Goal: Information Seeking & Learning: Check status

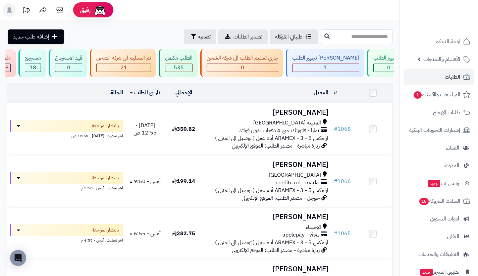
scroll to position [0, -102]
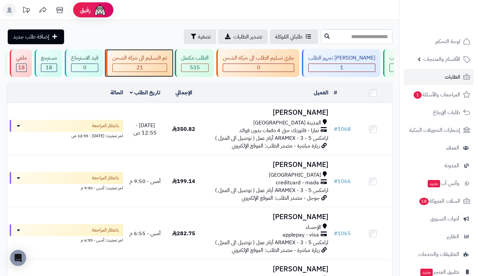
click at [167, 65] on div "21" at bounding box center [140, 68] width 54 height 8
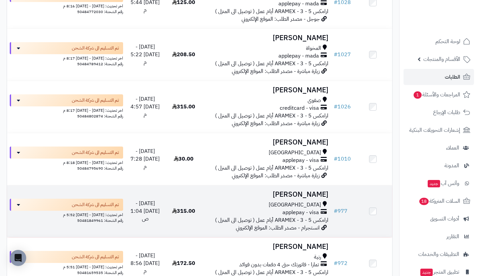
scroll to position [889, 0]
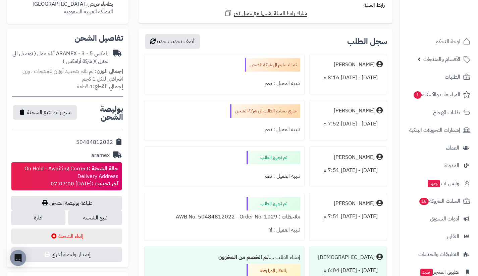
scroll to position [185, 0]
click at [109, 219] on link "تتبع الشحنة" at bounding box center [95, 217] width 54 height 15
drag, startPoint x: 75, startPoint y: 142, endPoint x: 112, endPoint y: 142, distance: 36.2
click at [112, 142] on div "50484812022" at bounding box center [67, 142] width 111 height 13
copy div "50484812022"
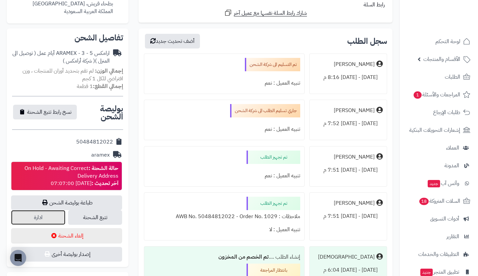
click at [48, 223] on link "ادارة" at bounding box center [38, 217] width 54 height 15
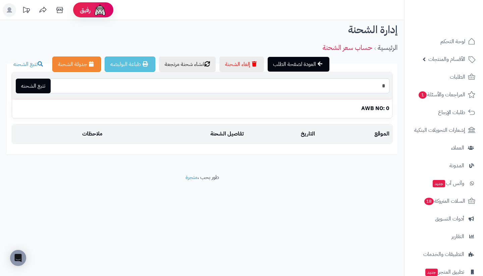
click at [188, 85] on input "*" at bounding box center [219, 85] width 339 height 15
paste input "**********"
type input "**********"
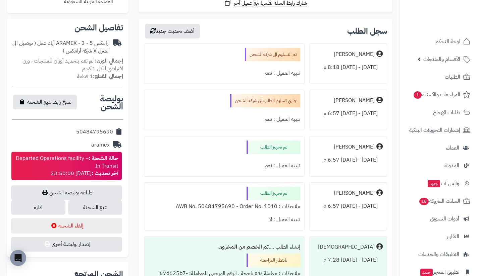
scroll to position [195, 0]
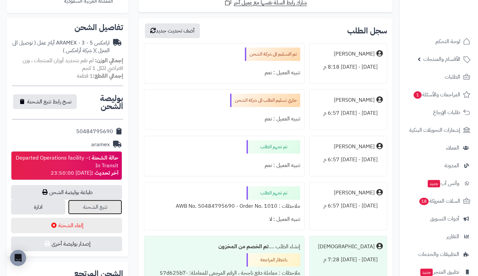
click at [102, 205] on link "تتبع الشحنة" at bounding box center [95, 207] width 54 height 15
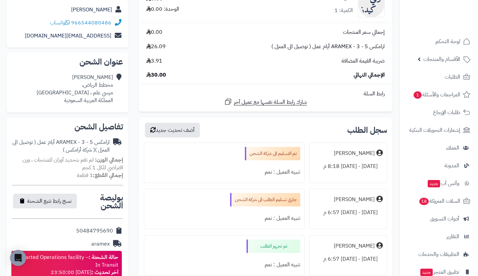
scroll to position [0, 0]
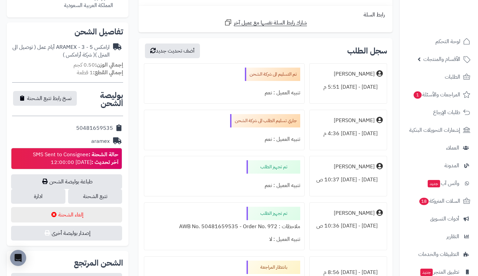
scroll to position [192, 0]
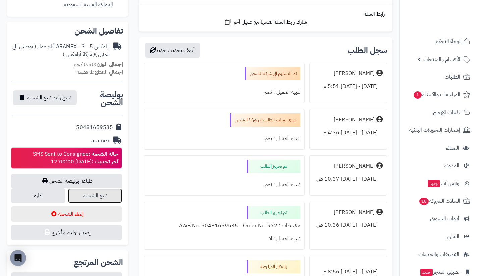
click at [108, 193] on link "تتبع الشحنة" at bounding box center [95, 196] width 54 height 15
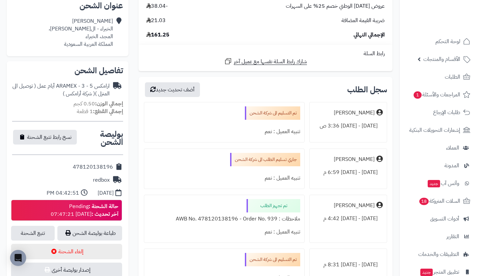
scroll to position [154, 0]
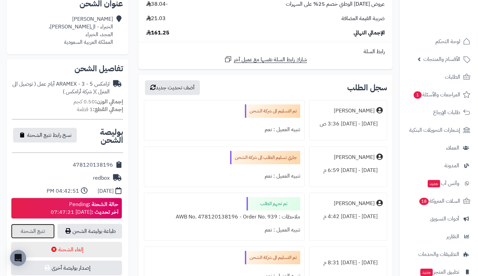
click at [38, 232] on link "تتبع الشحنة" at bounding box center [33, 231] width 44 height 15
